Goal: Check status: Check status

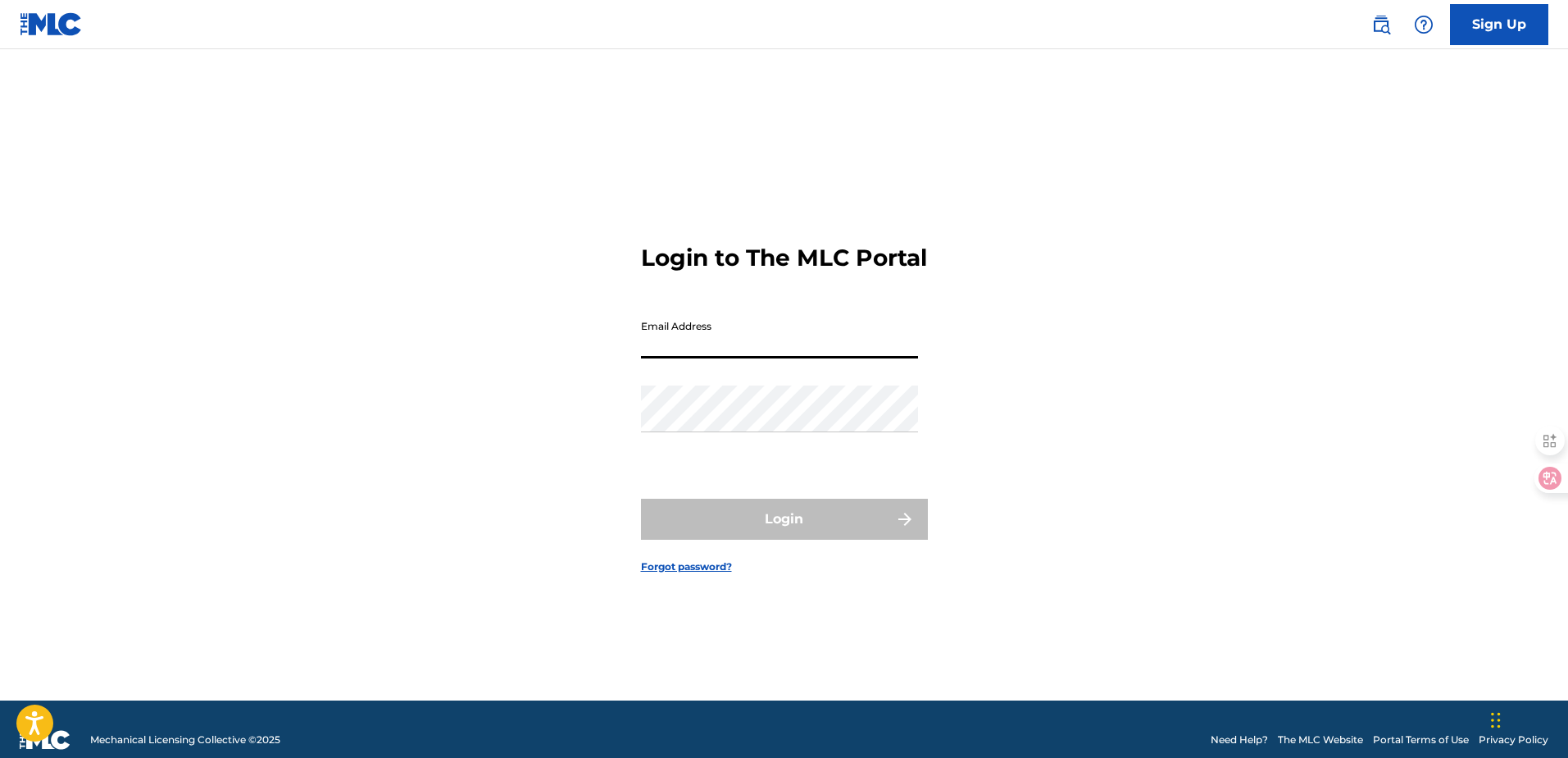
drag, startPoint x: 690, startPoint y: 362, endPoint x: 708, endPoint y: 368, distance: 19.0
click at [690, 358] on input "Email Address" at bounding box center [780, 334] width 277 height 47
type input "[EMAIL_ADDRESS][DOMAIN_NAME]"
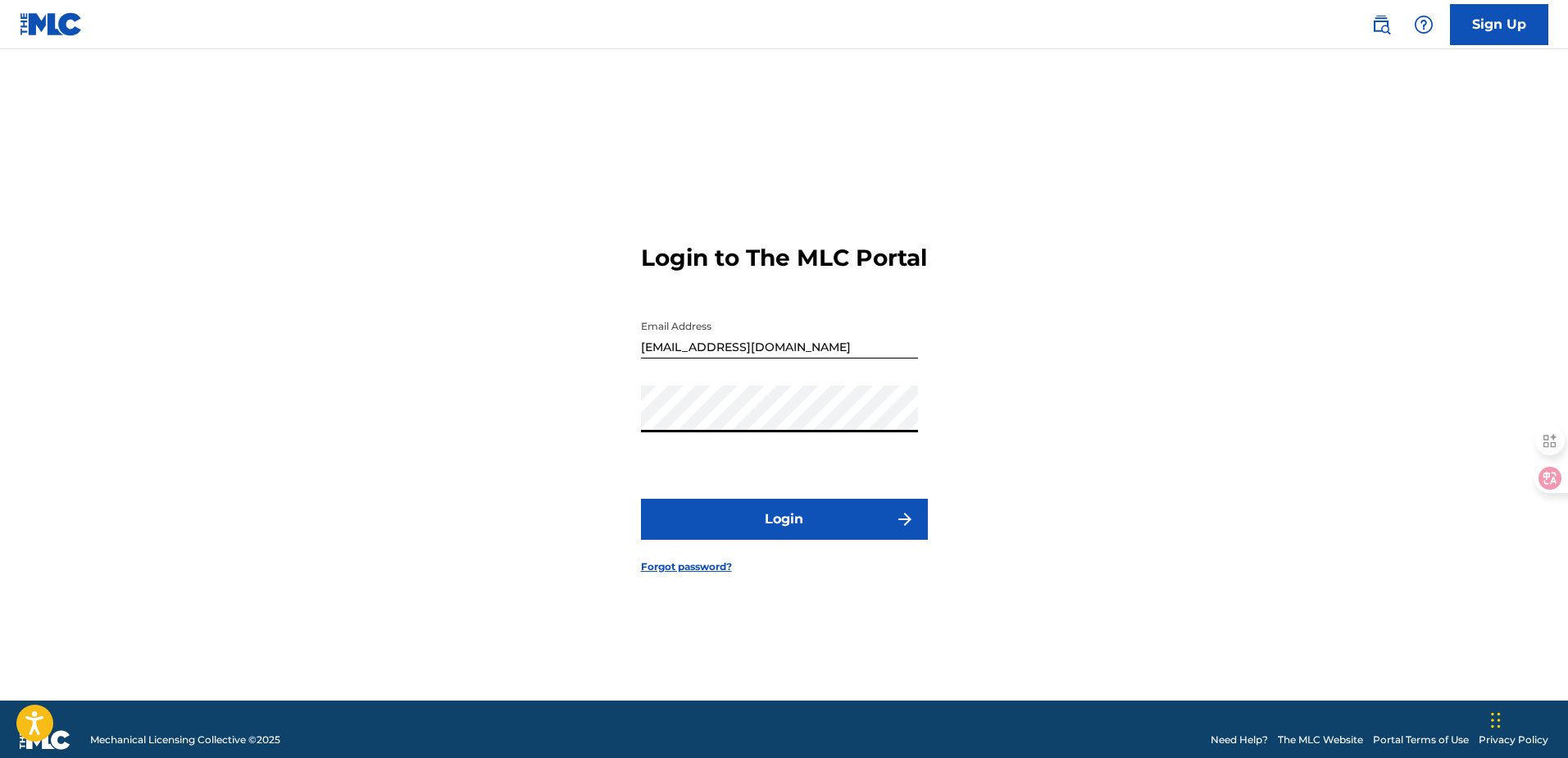
click at [641, 498] on button "Login" at bounding box center [785, 519] width 287 height 41
click at [808, 524] on button "Login" at bounding box center [785, 519] width 287 height 41
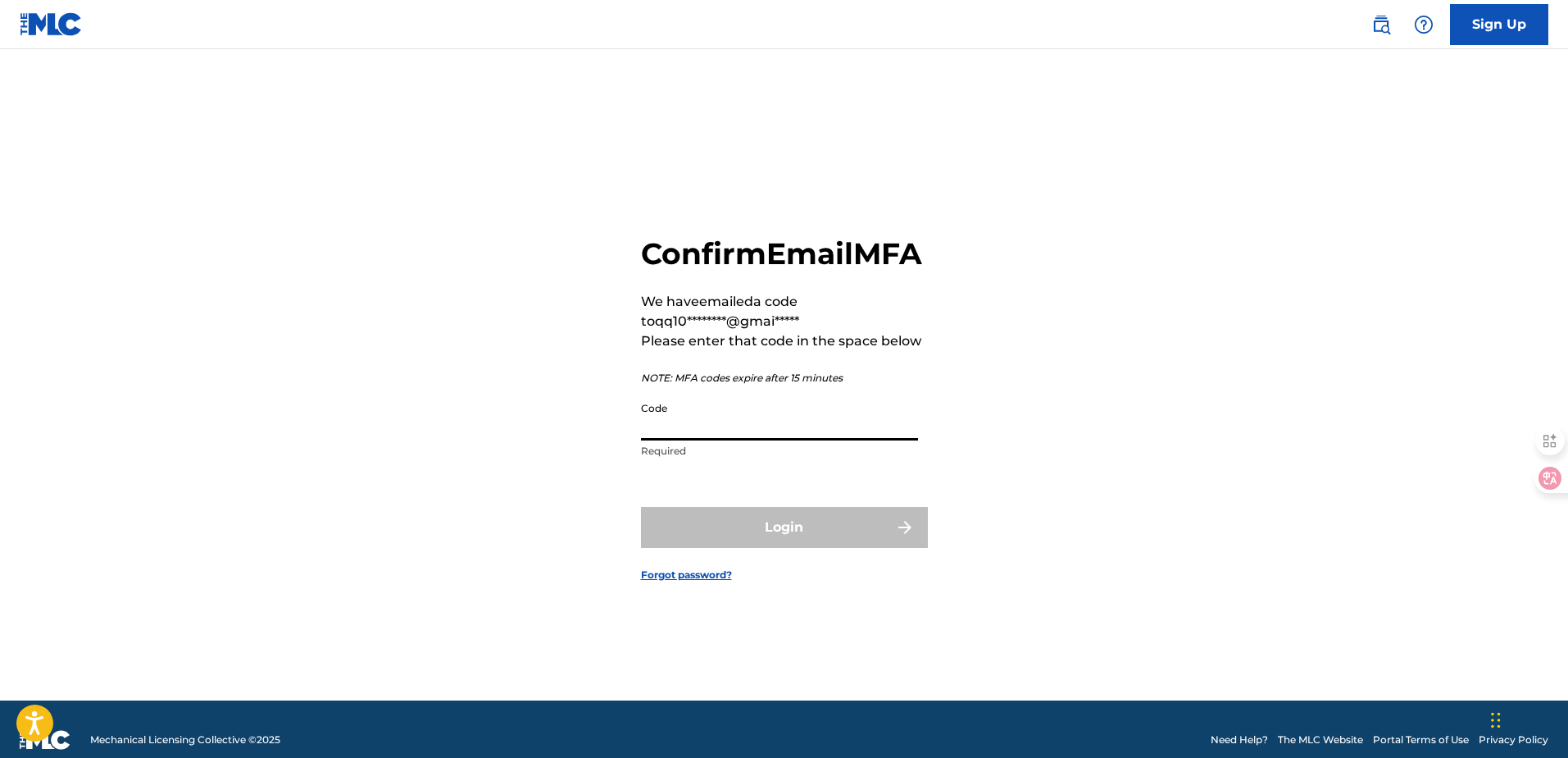
drag, startPoint x: 781, startPoint y: 438, endPoint x: 934, endPoint y: 271, distance: 226.5
click at [781, 438] on input "Code" at bounding box center [780, 417] width 277 height 47
paste input "328650"
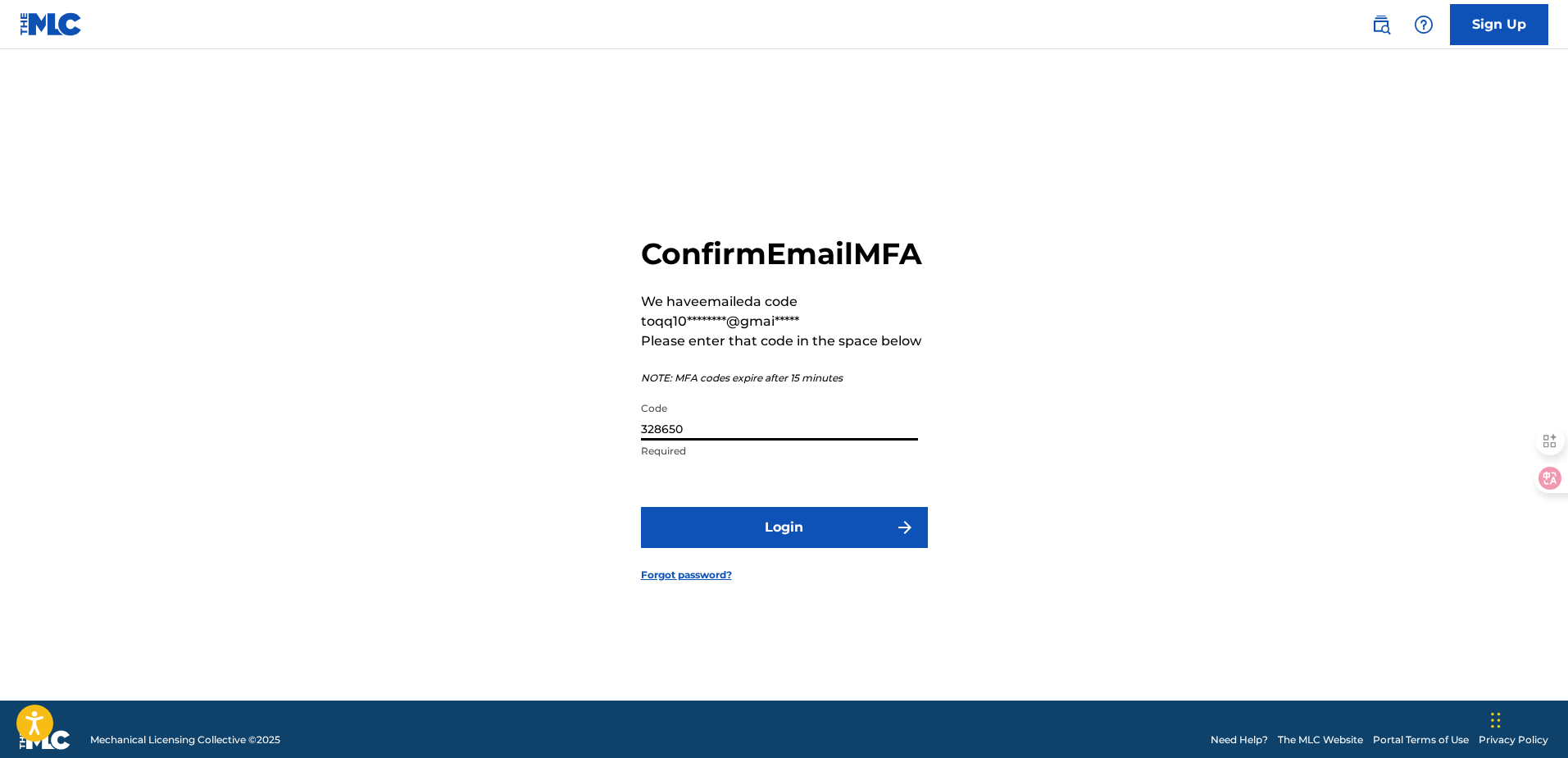
type input "328650"
click at [720, 526] on button "Login" at bounding box center [785, 527] width 287 height 41
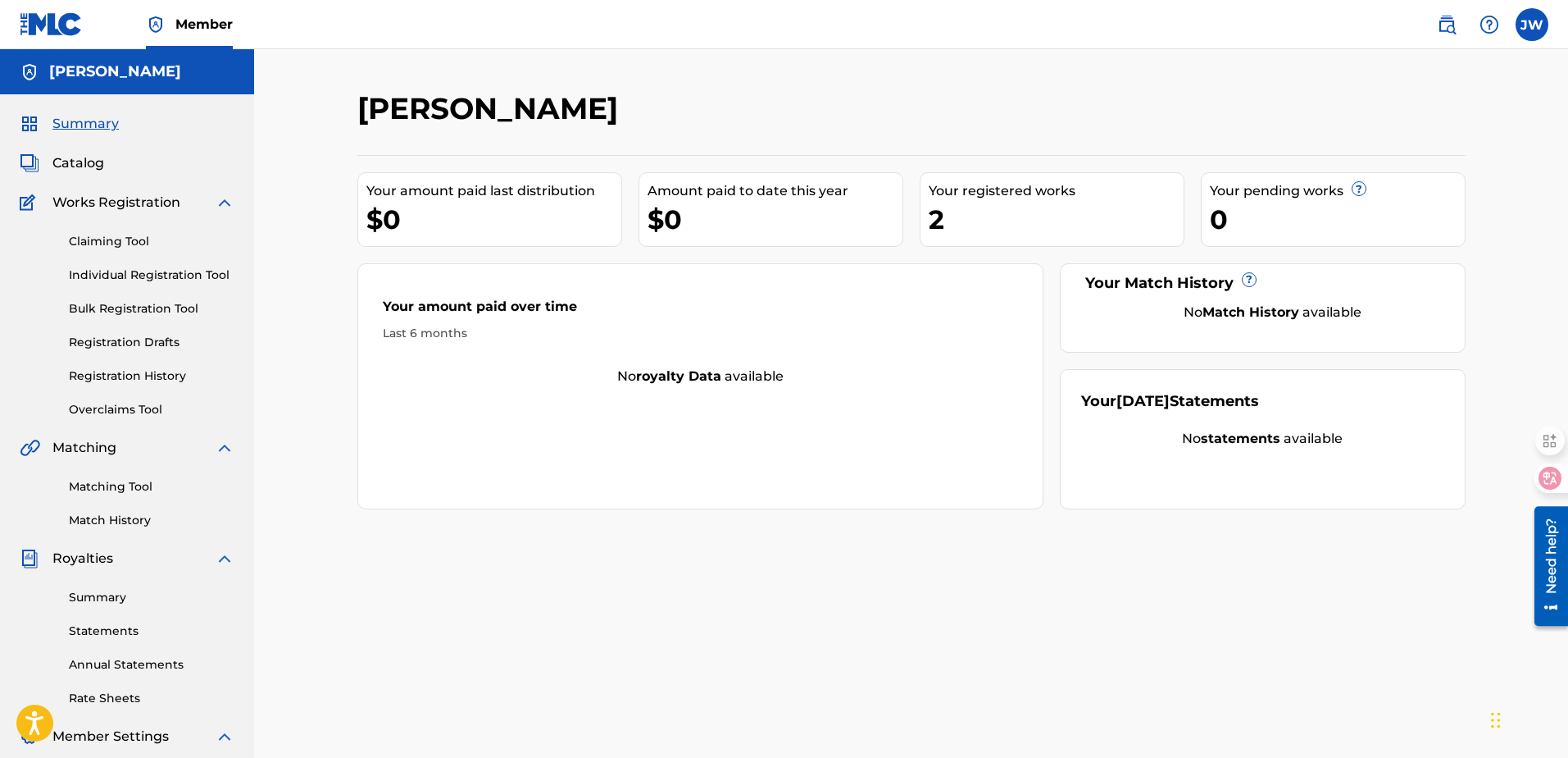
click at [157, 340] on link "Registration Drafts" at bounding box center [151, 342] width 165 height 17
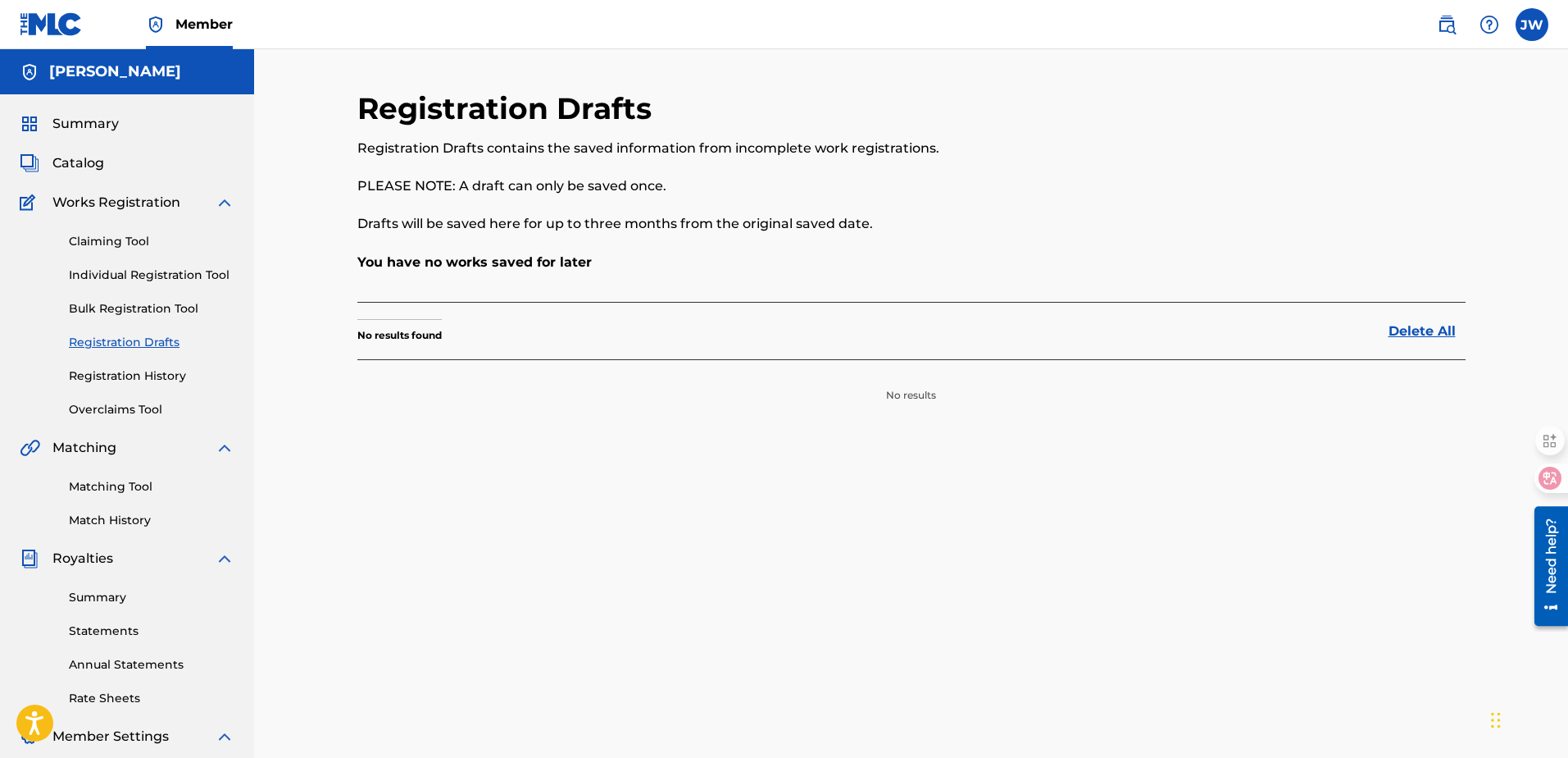
click at [109, 375] on link "Registration History" at bounding box center [151, 376] width 165 height 17
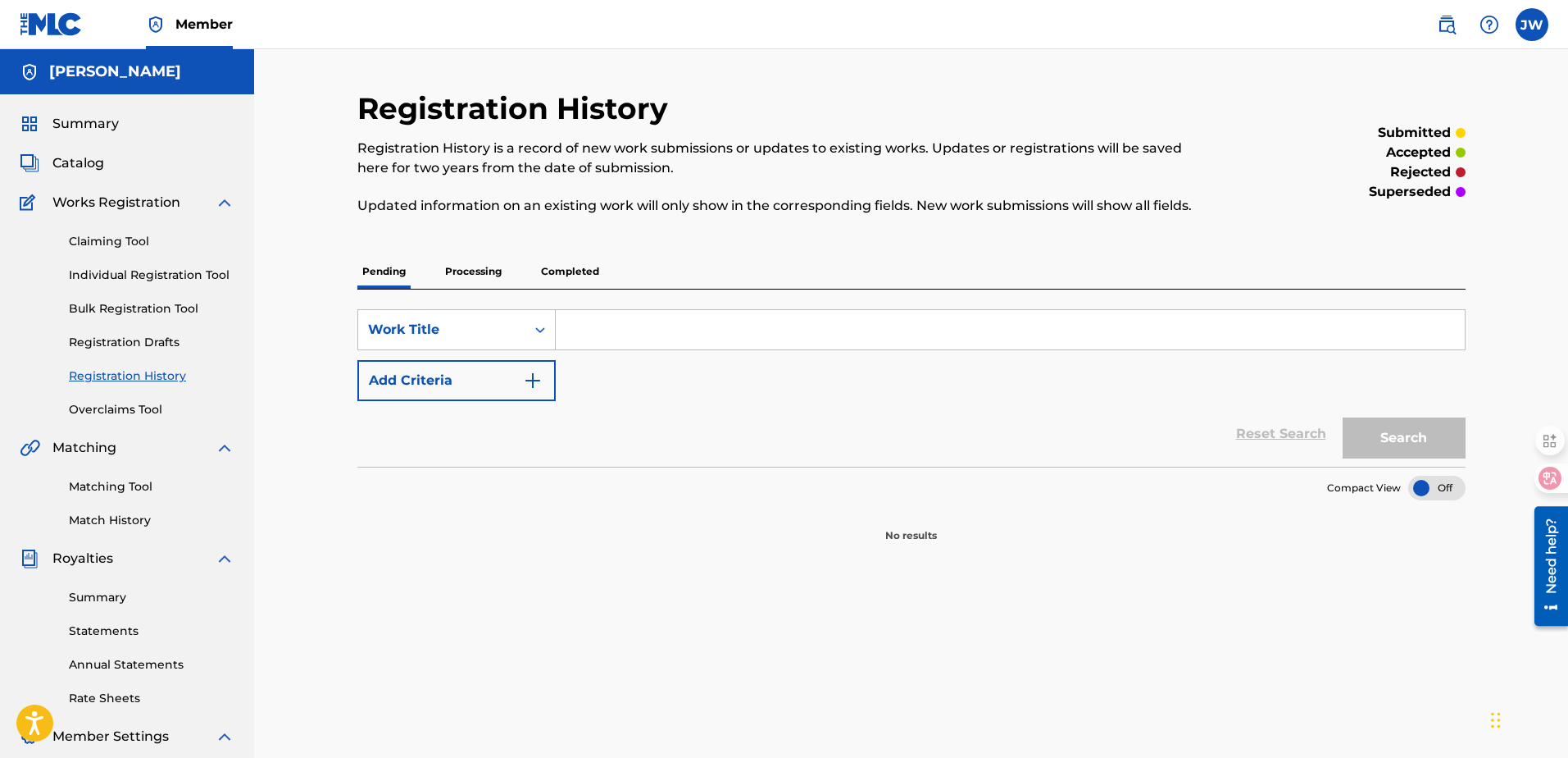
click at [495, 278] on p "Processing" at bounding box center [473, 271] width 66 height 35
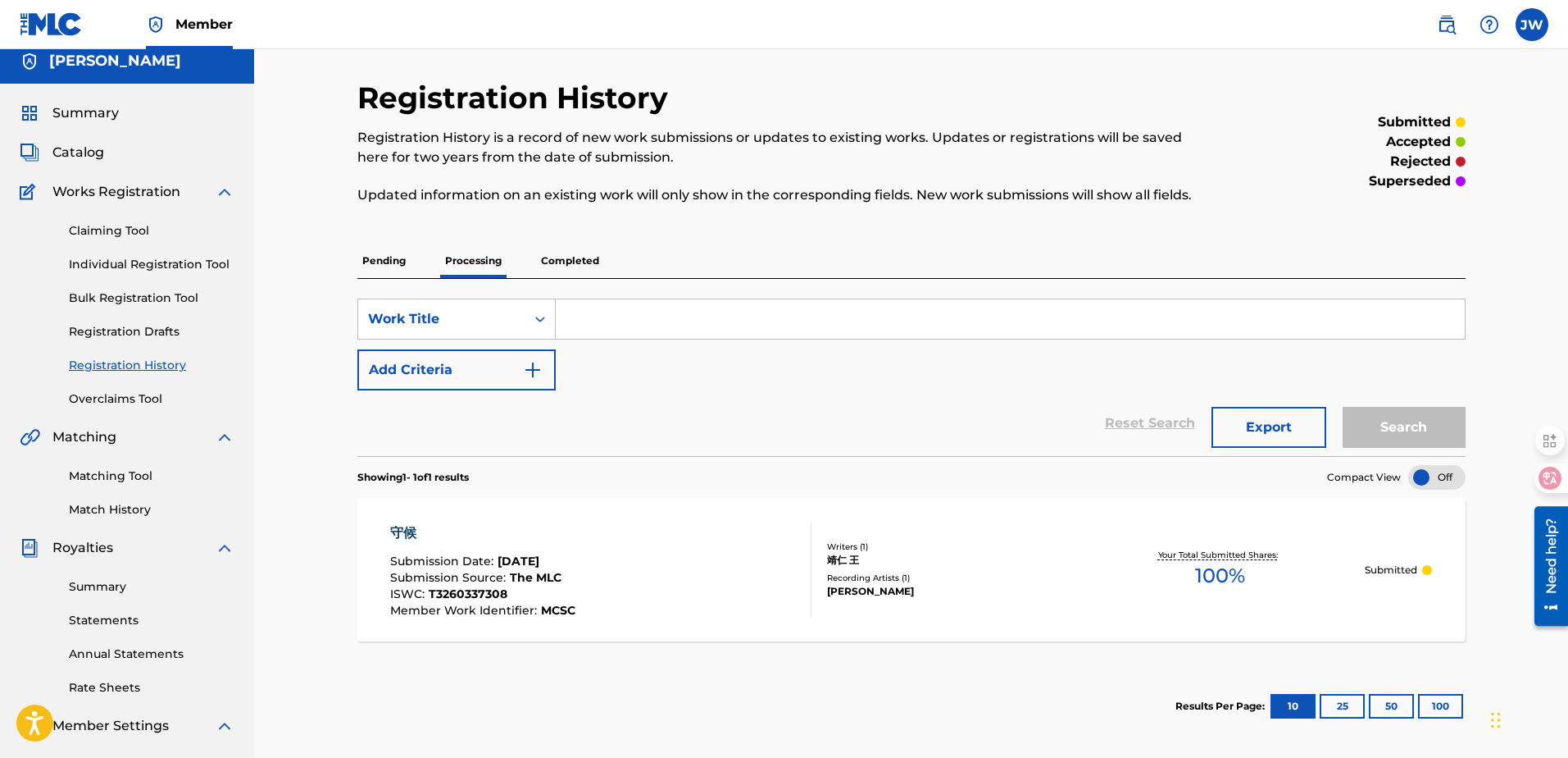
scroll to position [82, 0]
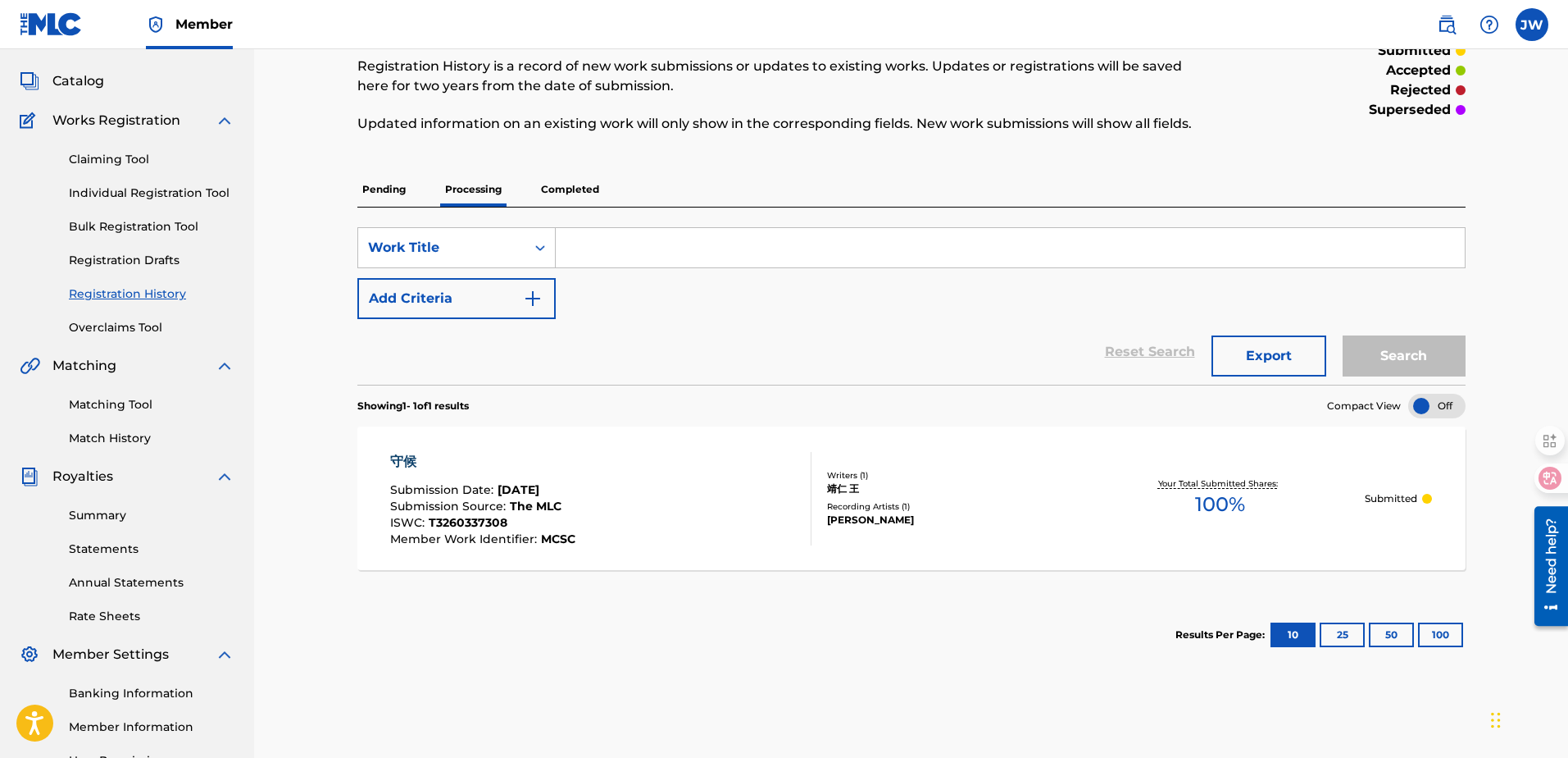
click at [589, 184] on p "Completed" at bounding box center [570, 189] width 68 height 35
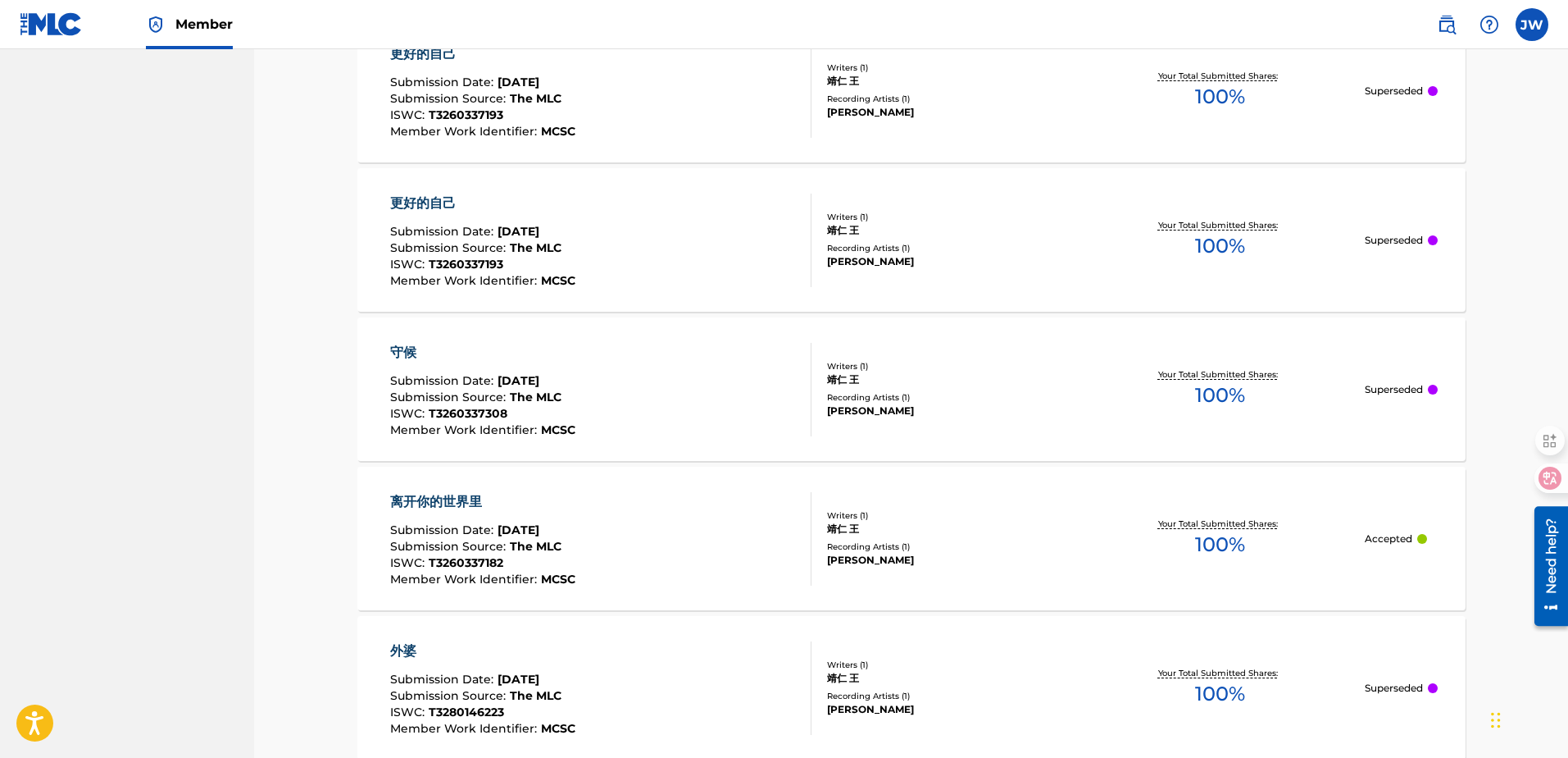
scroll to position [1338, 0]
